Goal: Navigation & Orientation: Find specific page/section

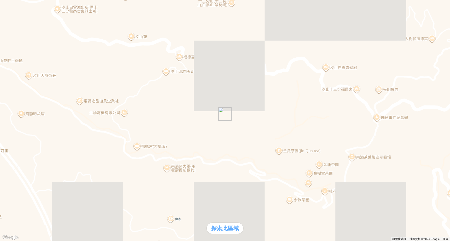
drag, startPoint x: 163, startPoint y: 241, endPoint x: 170, endPoint y: 241, distance: 6.4
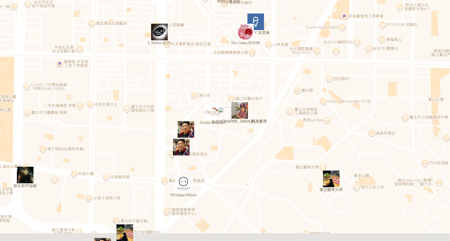
click at [29, 113] on div "熱門口袋名單" at bounding box center [15, 110] width 27 height 6
click at [240, 110] on img "臨江街觀光夜市" at bounding box center [239, 110] width 21 height 21
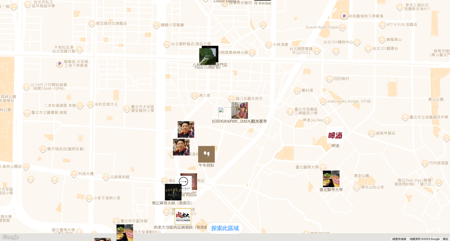
click at [10, 12] on div at bounding box center [224, 12] width 445 height 0
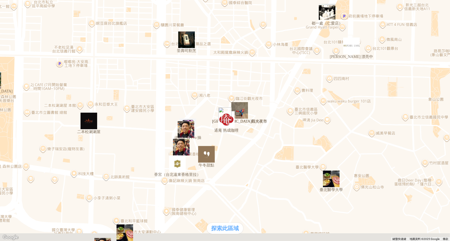
click at [230, 128] on img "通庵 熟成咖哩" at bounding box center [226, 119] width 21 height 21
click at [176, 148] on img "" at bounding box center [181, 147] width 21 height 21
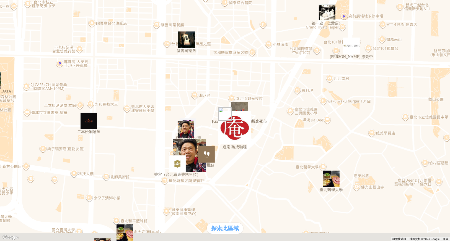
click at [178, 168] on img "香宮（台北遠東香格里拉）" at bounding box center [177, 163] width 21 height 21
click at [102, 8] on img at bounding box center [52, 57] width 100 height 100
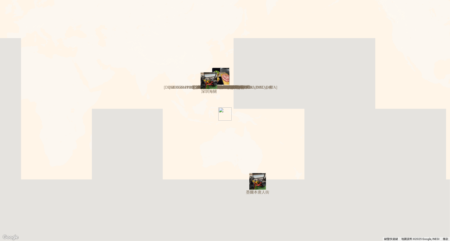
click at [7, 12] on div at bounding box center [224, 12] width 445 height 0
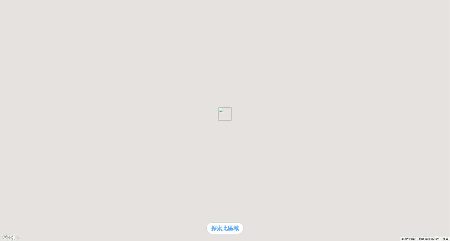
click at [102, 12] on img at bounding box center [52, 57] width 100 height 100
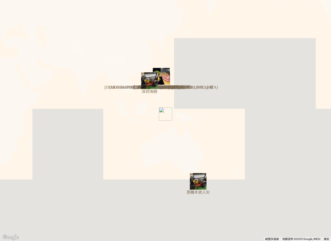
click at [102, 8] on img at bounding box center [52, 57] width 100 height 100
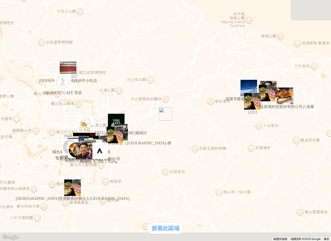
click at [102, 7] on img at bounding box center [52, 57] width 100 height 100
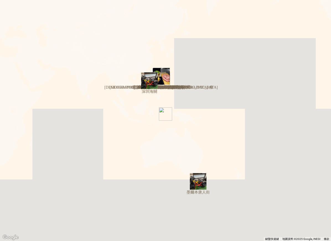
drag, startPoint x: 171, startPoint y: 6, endPoint x: 176, endPoint y: 14, distance: 9.6
click at [171, 12] on p "[PERSON_NAME] 的 口袋名單列表" at bounding box center [165, 15] width 326 height 6
click at [6, 12] on div at bounding box center [165, 12] width 326 height 0
click at [2, 12] on div at bounding box center [165, 12] width 326 height 0
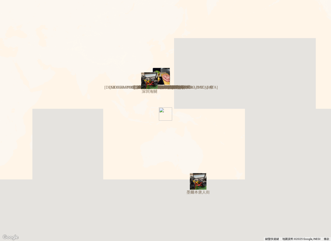
click at [6, 2] on div at bounding box center [165, 2] width 326 height 0
click at [170, 8] on p "[PERSON_NAME] 的 口袋名單列表" at bounding box center [165, 5] width 326 height 6
click at [8, 2] on div at bounding box center [165, 2] width 326 height 0
click at [102, 12] on img at bounding box center [52, 62] width 100 height 100
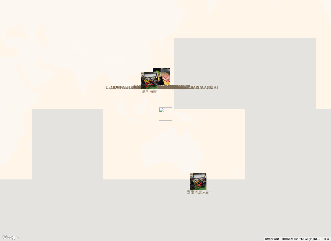
click at [102, 12] on img at bounding box center [52, 62] width 100 height 100
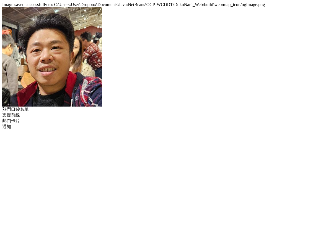
drag, startPoint x: 126, startPoint y: 72, endPoint x: 330, endPoint y: 11, distance: 213.0
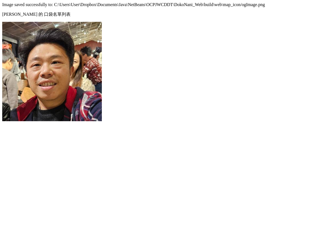
click at [7, 12] on div at bounding box center [165, 12] width 326 height 0
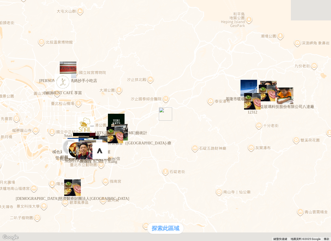
click at [102, 9] on img at bounding box center [52, 57] width 100 height 100
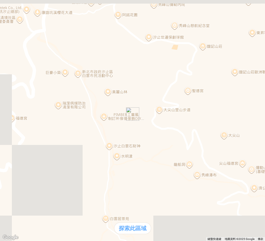
click at [251, 4] on div at bounding box center [132, 52] width 261 height 100
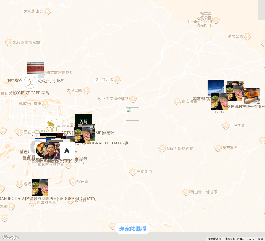
click at [102, 12] on img at bounding box center [52, 52] width 100 height 100
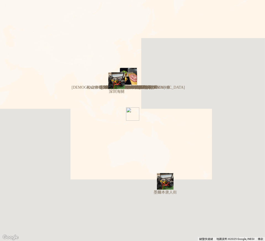
click at [136, 8] on p "Ben 的 口袋名單列表" at bounding box center [132, 5] width 261 height 6
click at [143, 8] on p "Ben 的 口袋名單列表" at bounding box center [132, 5] width 261 height 6
click at [2, 2] on div at bounding box center [132, 2] width 261 height 0
click at [7, 2] on div at bounding box center [132, 2] width 261 height 0
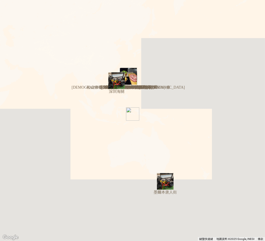
click at [102, 12] on img at bounding box center [52, 62] width 100 height 100
click at [7, 2] on div at bounding box center [132, 2] width 261 height 0
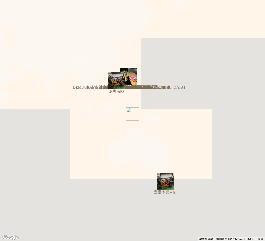
click at [6, 2] on div at bounding box center [132, 2] width 261 height 0
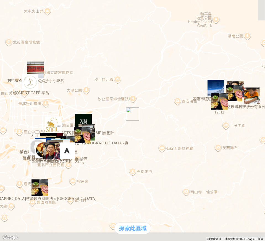
click at [102, 7] on img at bounding box center [52, 52] width 100 height 100
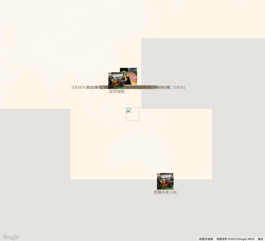
click at [132, 12] on div "Ben 的 口袋名單列表" at bounding box center [132, 15] width 261 height 6
click at [143, 17] on p "[PERSON_NAME] 的 口袋名單列表" at bounding box center [132, 15] width 261 height 6
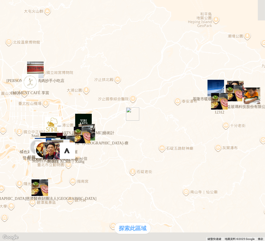
click at [146, 2] on div at bounding box center [132, 2] width 261 height 0
click at [102, 11] on img at bounding box center [52, 52] width 100 height 100
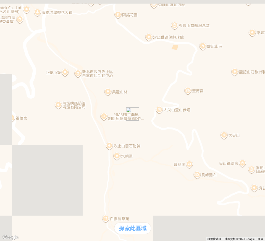
click at [7, 2] on div at bounding box center [132, 2] width 261 height 0
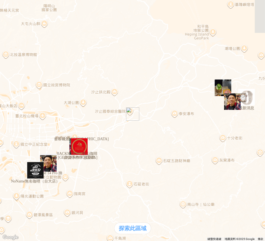
click at [9, 2] on div at bounding box center [132, 2] width 261 height 0
click at [6, 2] on div at bounding box center [132, 2] width 261 height 0
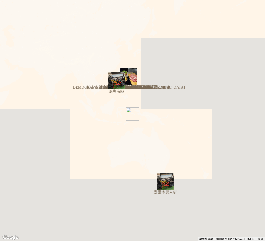
click at [4, 2] on div at bounding box center [132, 2] width 261 height 0
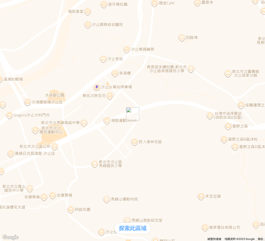
click at [9, 2] on div at bounding box center [132, 2] width 261 height 0
click at [3, 2] on div at bounding box center [132, 2] width 261 height 0
click at [29, 113] on div "支援前線" at bounding box center [15, 111] width 27 height 6
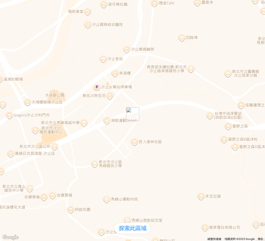
click at [29, 113] on div "支援前線" at bounding box center [15, 111] width 27 height 6
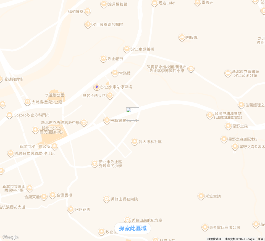
click at [102, 9] on img at bounding box center [52, 52] width 100 height 100
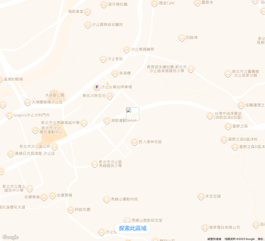
click at [102, 7] on img at bounding box center [52, 52] width 100 height 100
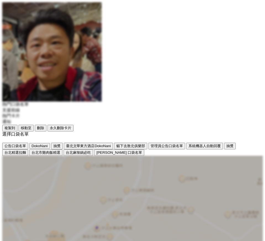
drag, startPoint x: 71, startPoint y: 38, endPoint x: 33, endPoint y: 29, distance: 38.0
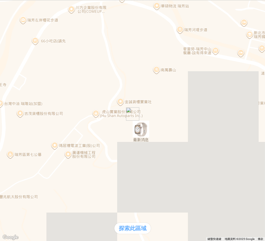
click at [102, 12] on img at bounding box center [52, 62] width 100 height 100
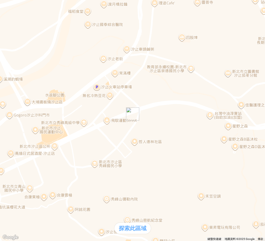
click at [102, 8] on img at bounding box center [52, 52] width 100 height 100
click at [77, 113] on div "支援前線" at bounding box center [132, 111] width 261 height 6
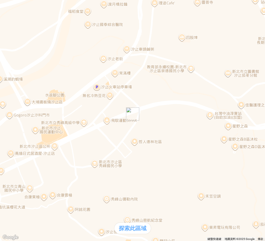
drag, startPoint x: 75, startPoint y: 238, endPoint x: 80, endPoint y: 188, distance: 50.5
click at [29, 113] on div "支援前線" at bounding box center [15, 111] width 27 height 6
click at [102, 9] on img at bounding box center [52, 52] width 100 height 100
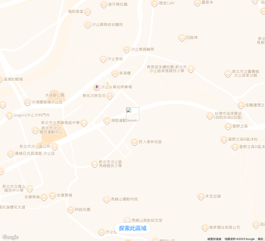
click at [28, 108] on div "熱門口袋名單" at bounding box center [132, 105] width 261 height 6
click at [24, 108] on div "熱門口袋名單" at bounding box center [15, 105] width 27 height 6
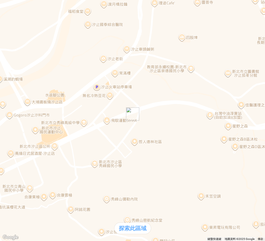
click at [29, 125] on div "熱門口袋名單 支援前線 熱門卡片 通知" at bounding box center [132, 113] width 261 height 23
click at [25, 108] on div "熱門口袋名單" at bounding box center [132, 105] width 261 height 6
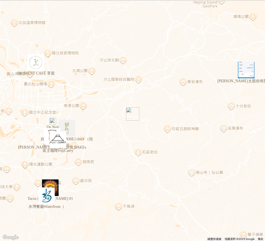
click at [26, 108] on div "熱門口袋名單" at bounding box center [15, 105] width 27 height 6
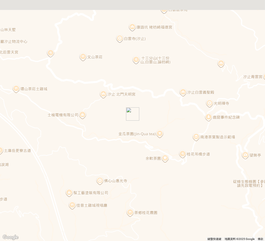
click at [21, 108] on div "熱門口袋名單" at bounding box center [15, 105] width 27 height 6
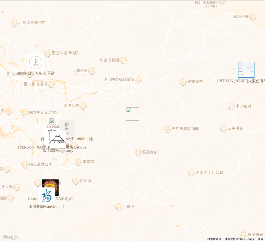
click at [21, 108] on div "熱門口袋名單" at bounding box center [15, 105] width 27 height 6
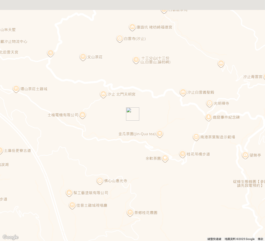
click at [21, 108] on div "熱門口袋名單" at bounding box center [15, 105] width 27 height 6
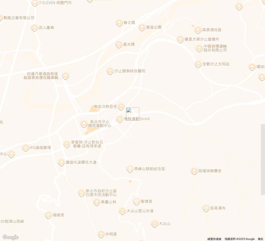
click at [120, 2] on div at bounding box center [132, 2] width 261 height 0
click at [102, 8] on img at bounding box center [52, 52] width 100 height 100
click at [10, 2] on div at bounding box center [132, 2] width 261 height 0
click at [4, 2] on div at bounding box center [132, 2] width 261 height 0
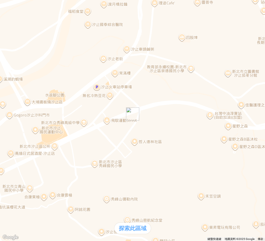
drag, startPoint x: 75, startPoint y: 234, endPoint x: 78, endPoint y: 232, distance: 3.5
click at [29, 113] on div "支援前線" at bounding box center [15, 111] width 27 height 6
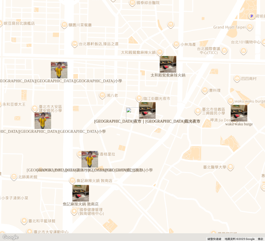
click at [29, 124] on div "支援前線" at bounding box center [15, 121] width 27 height 6
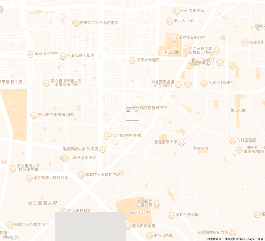
click at [29, 124] on div "支援前線" at bounding box center [15, 121] width 27 height 6
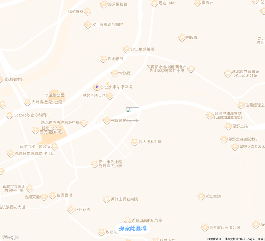
click at [22, 108] on div "熱門口袋名單" at bounding box center [132, 105] width 261 height 6
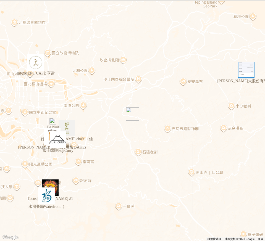
click at [3, 2] on div at bounding box center [132, 2] width 261 height 0
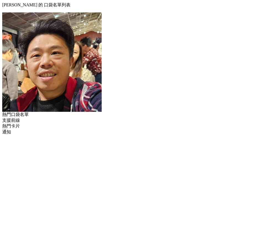
click at [8, 2] on div at bounding box center [132, 2] width 261 height 0
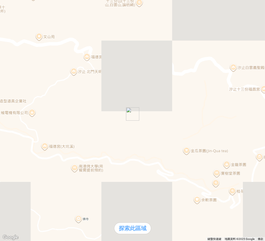
click at [102, 8] on img at bounding box center [52, 52] width 100 height 100
click at [2, 2] on div at bounding box center [132, 2] width 261 height 0
click at [29, 108] on div "熱門口袋名單" at bounding box center [15, 105] width 27 height 6
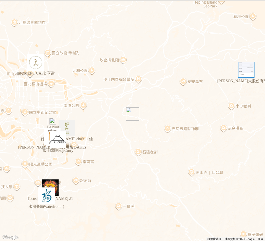
click at [29, 124] on div "支援前線" at bounding box center [15, 121] width 27 height 6
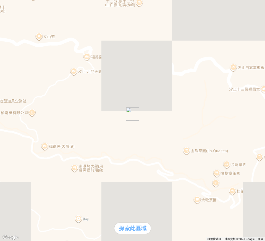
click at [29, 119] on div "熱門卡片" at bounding box center [15, 116] width 27 height 6
click at [29, 125] on div "通知" at bounding box center [15, 122] width 27 height 6
click at [102, 9] on img at bounding box center [52, 52] width 100 height 100
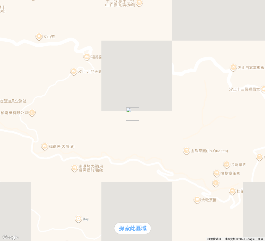
click at [102, 12] on img at bounding box center [52, 52] width 100 height 100
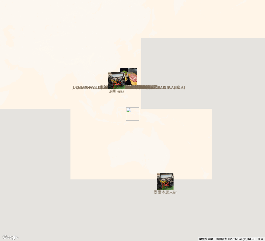
click at [6, 2] on div at bounding box center [132, 2] width 261 height 0
click at [102, 12] on img at bounding box center [52, 62] width 100 height 100
click at [119, 6] on p "Ben 的 口袋名單列表" at bounding box center [132, 5] width 261 height 6
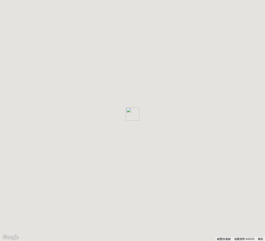
click at [131, 8] on p "Ben 的 口袋名單列表" at bounding box center [132, 5] width 261 height 6
click at [134, 8] on p "Ben 的 口袋名單列表" at bounding box center [132, 5] width 261 height 6
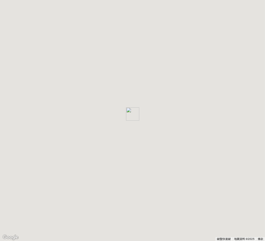
click at [11, 2] on div at bounding box center [132, 2] width 261 height 0
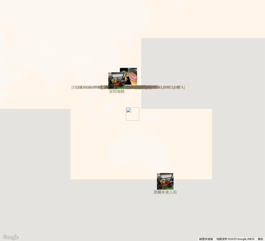
click at [142, 8] on p "Ben 的 口袋名單列表" at bounding box center [132, 5] width 261 height 6
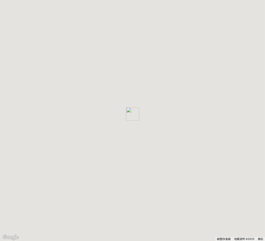
click at [4, 2] on div at bounding box center [132, 2] width 261 height 0
click at [128, 8] on p "Ben 的 口袋名單列表" at bounding box center [132, 5] width 261 height 6
click at [139, 8] on p "Ben 的 口袋名單列表" at bounding box center [132, 5] width 261 height 6
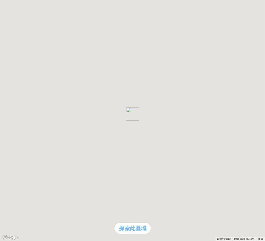
click at [135, 8] on p "Ben 的 口袋名單列表" at bounding box center [132, 5] width 261 height 6
click at [133, 8] on p "Ben 的 口袋名單列表" at bounding box center [132, 5] width 261 height 6
click at [102, 12] on img at bounding box center [52, 62] width 100 height 100
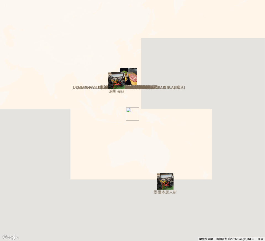
click at [7, 17] on div at bounding box center [132, 17] width 261 height 0
click at [4, 17] on div at bounding box center [132, 17] width 261 height 0
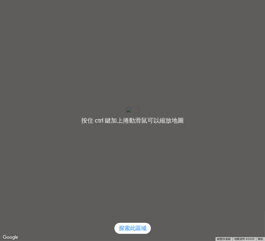
click at [188, 172] on div at bounding box center [132, 120] width 265 height 241
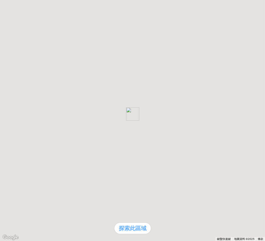
click at [258, 219] on div at bounding box center [257, 227] width 17 height 17
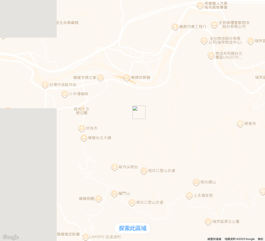
drag, startPoint x: 136, startPoint y: 136, endPoint x: 202, endPoint y: 124, distance: 66.6
click at [202, 124] on div at bounding box center [132, 120] width 265 height 241
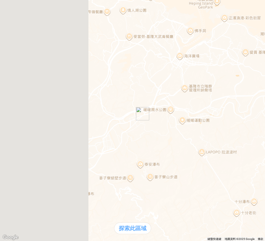
drag, startPoint x: 138, startPoint y: 138, endPoint x: 203, endPoint y: 132, distance: 65.0
click at [219, 129] on div at bounding box center [132, 120] width 265 height 241
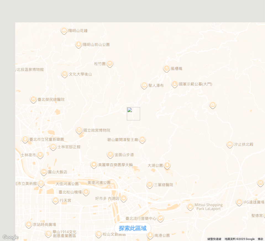
drag, startPoint x: 140, startPoint y: 139, endPoint x: 249, endPoint y: 157, distance: 111.0
click at [250, 157] on div at bounding box center [132, 120] width 265 height 241
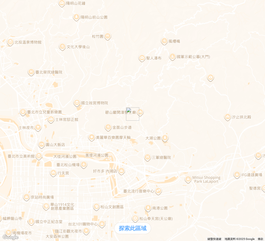
click at [143, 223] on div "探索此區域" at bounding box center [132, 228] width 37 height 11
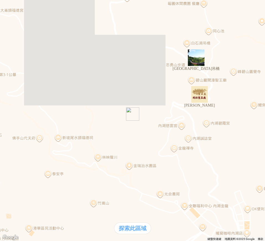
click at [203, 99] on img "碧山巖" at bounding box center [199, 94] width 21 height 21
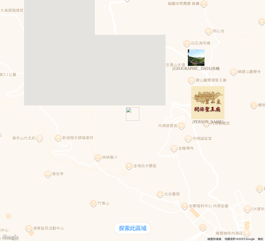
click at [6, 17] on div at bounding box center [132, 17] width 261 height 0
